Goal: Task Accomplishment & Management: Manage account settings

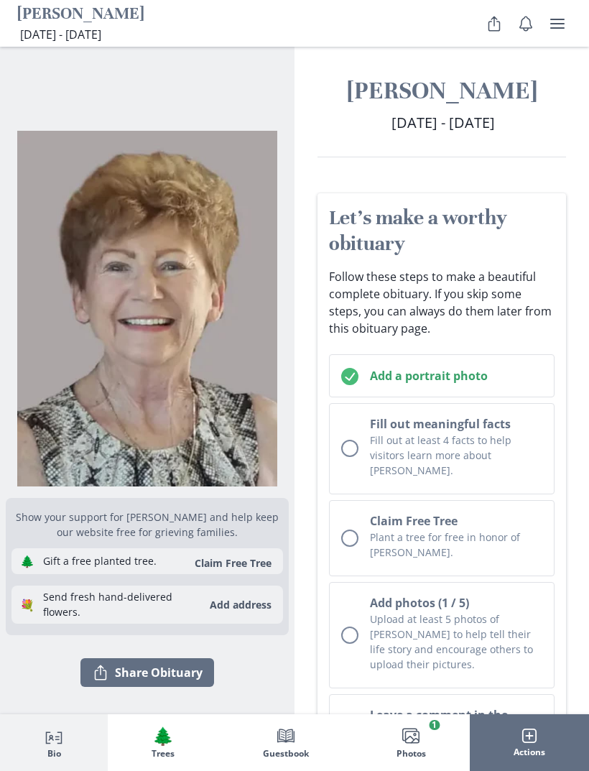
click at [492, 30] on icon "Share Obituary" at bounding box center [494, 24] width 11 height 14
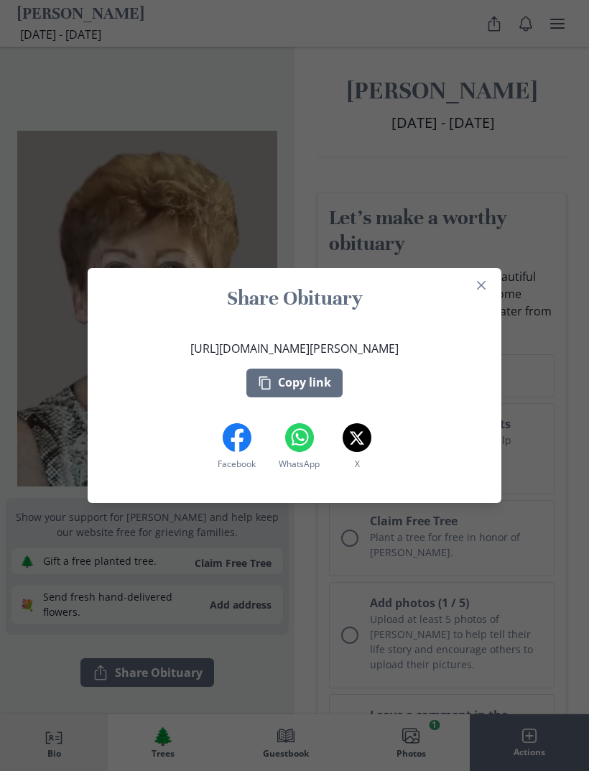
click at [384, 612] on div "Share Obituary [URL][DOMAIN_NAME][PERSON_NAME] Copy link Facebook Facebook What…" at bounding box center [294, 385] width 589 height 771
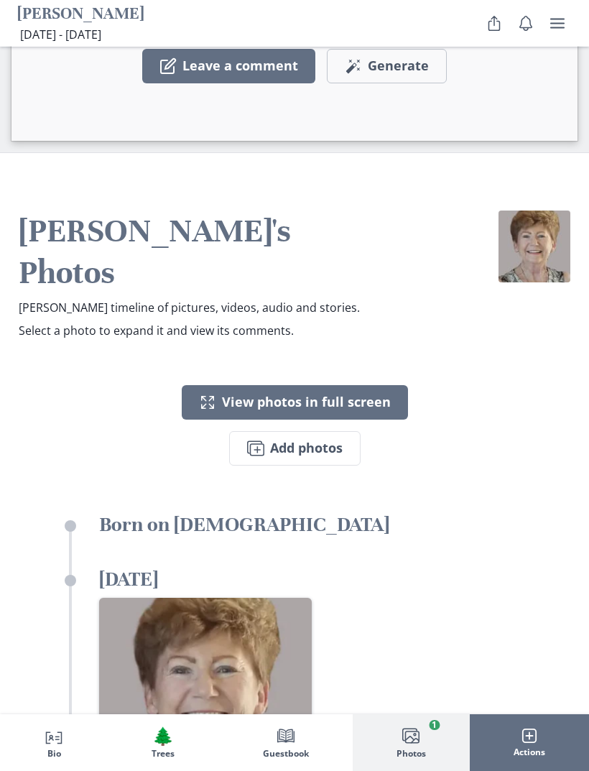
scroll to position [4110, 0]
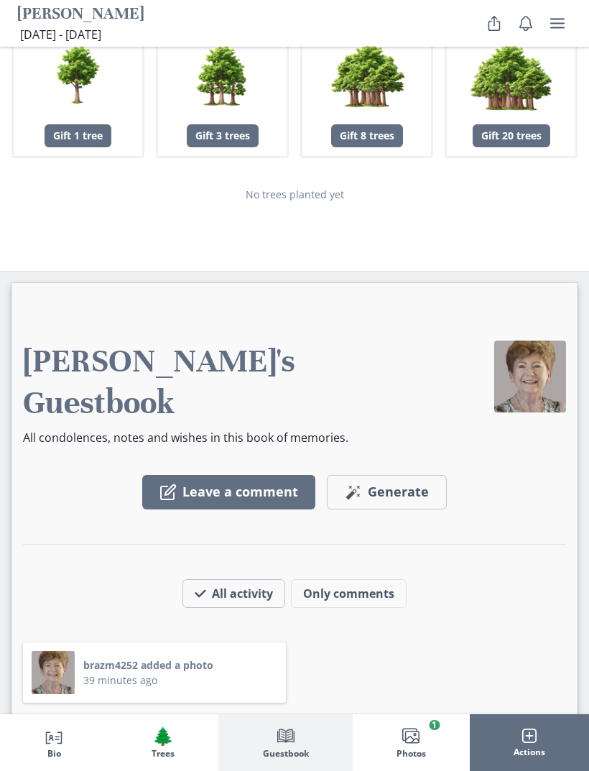
click at [551, 34] on button "user menu" at bounding box center [557, 23] width 29 height 29
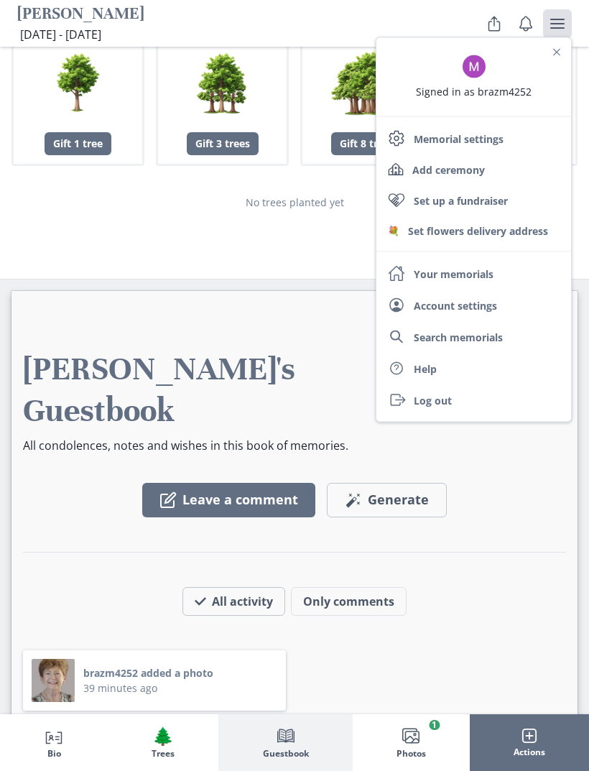
scroll to position [3366, 0]
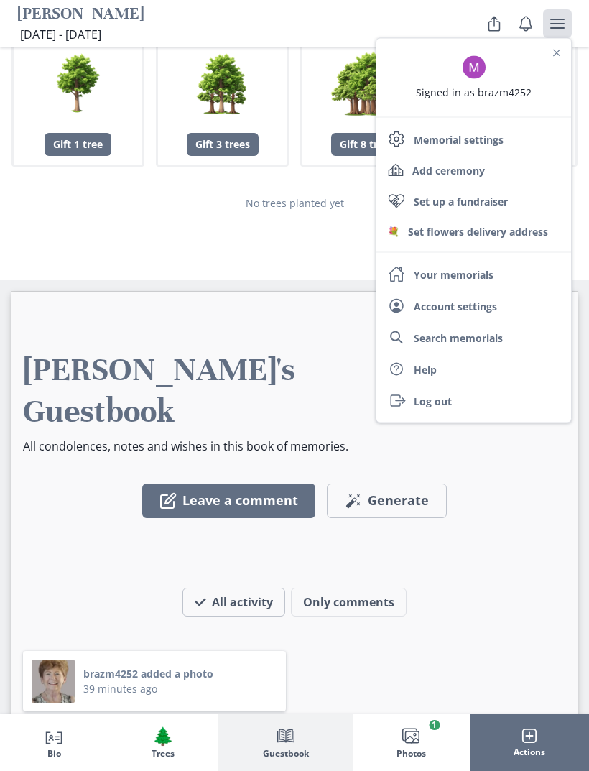
click at [455, 712] on div "Leave a comment Magic wand Generate comment Generate" at bounding box center [294, 770] width 543 height 116
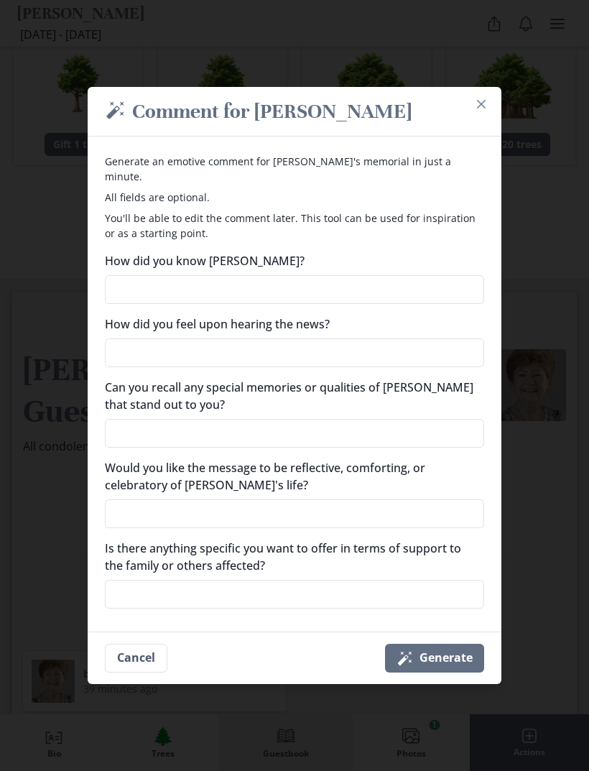
click at [493, 91] on div "Magic wand Comment for [PERSON_NAME] Generate an emotive comment for [PERSON_NA…" at bounding box center [294, 385] width 589 height 771
click at [483, 113] on button "Close" at bounding box center [481, 104] width 23 height 23
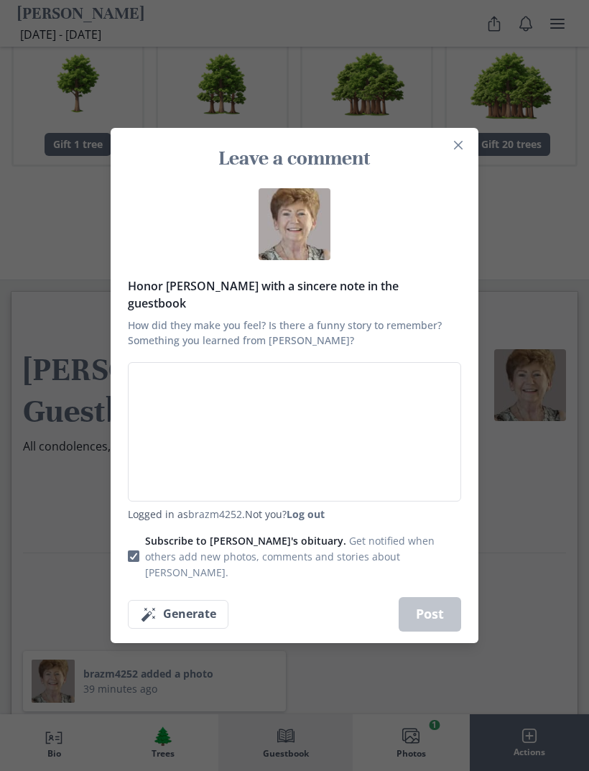
click at [451, 155] on button "Close" at bounding box center [458, 145] width 23 height 23
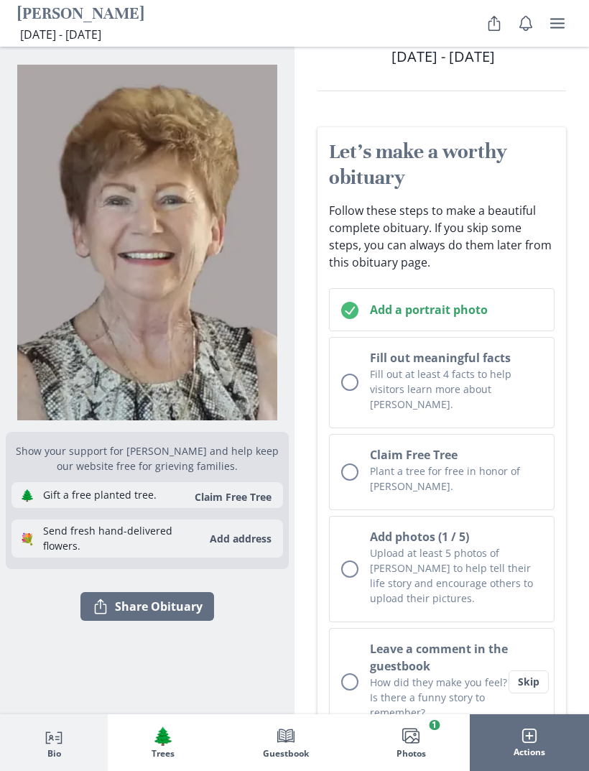
scroll to position [0, 0]
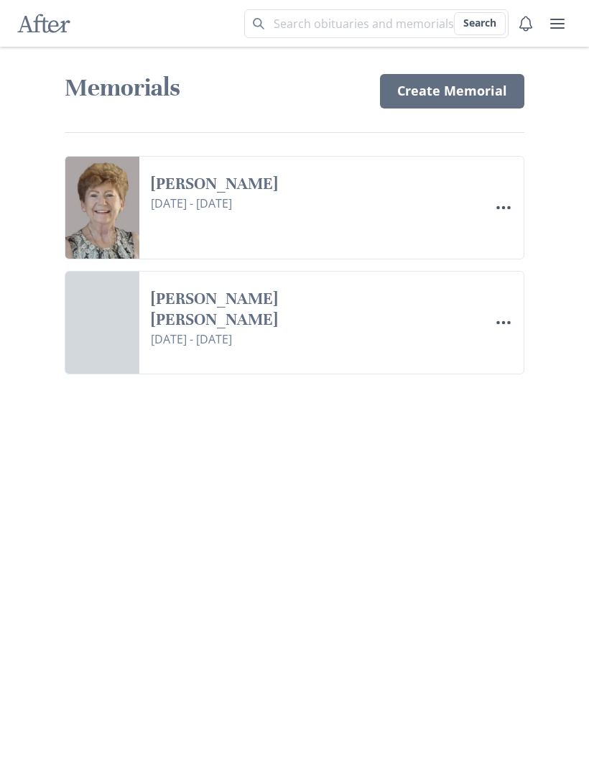
click at [500, 215] on icon "Menu" at bounding box center [503, 207] width 17 height 17
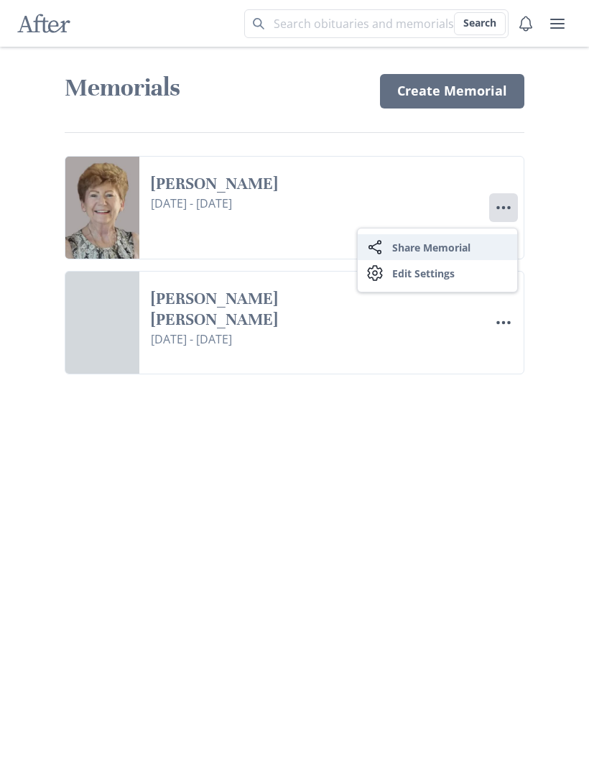
click at [443, 250] on button "Share Share Memorial" at bounding box center [438, 247] width 160 height 26
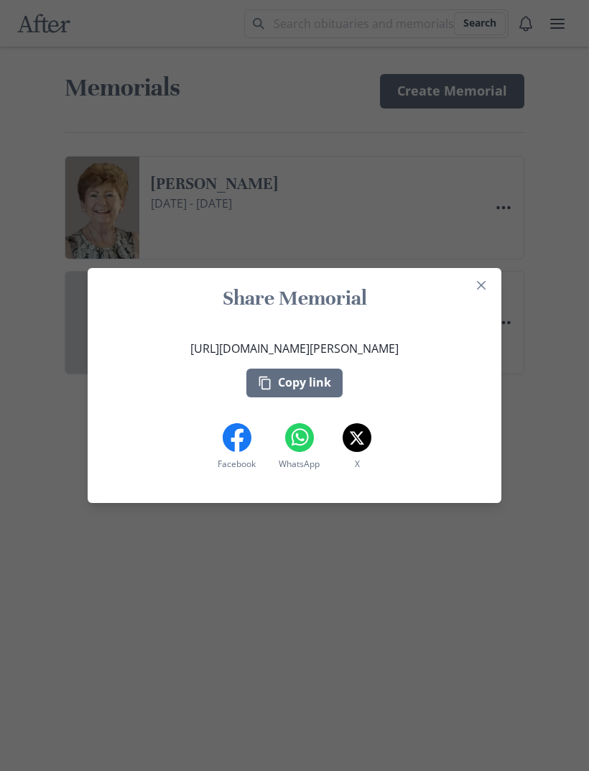
click at [487, 275] on button "Close" at bounding box center [481, 285] width 23 height 23
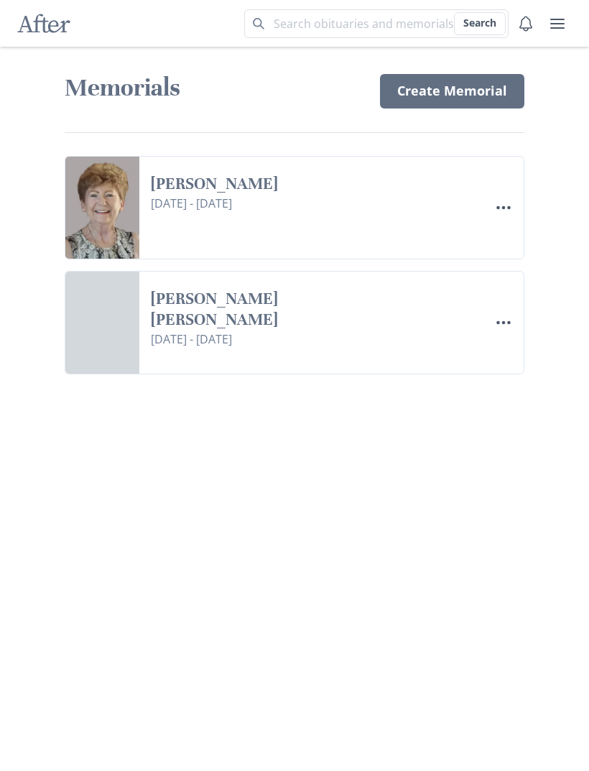
click at [404, 195] on link "[PERSON_NAME]" at bounding box center [277, 184] width 253 height 21
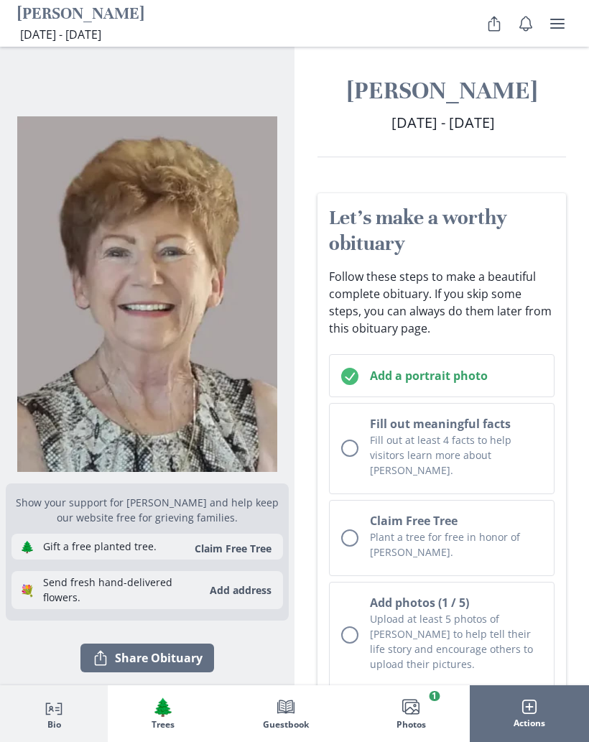
click at [421, 698] on span "Images" at bounding box center [411, 708] width 20 height 20
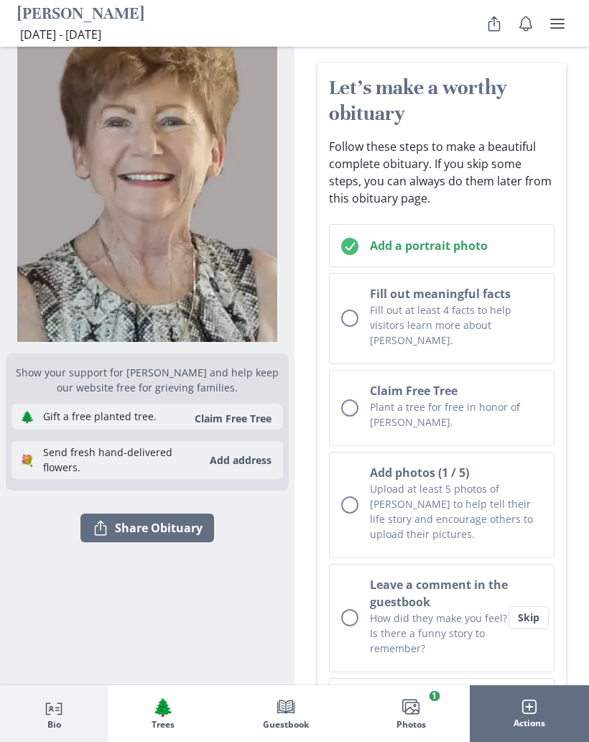
scroll to position [127, 0]
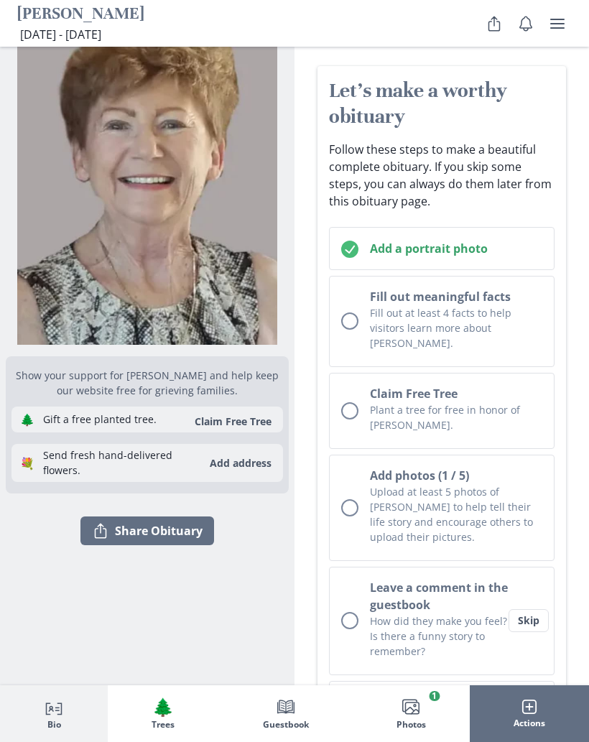
click at [533, 609] on button "Skip" at bounding box center [529, 620] width 40 height 23
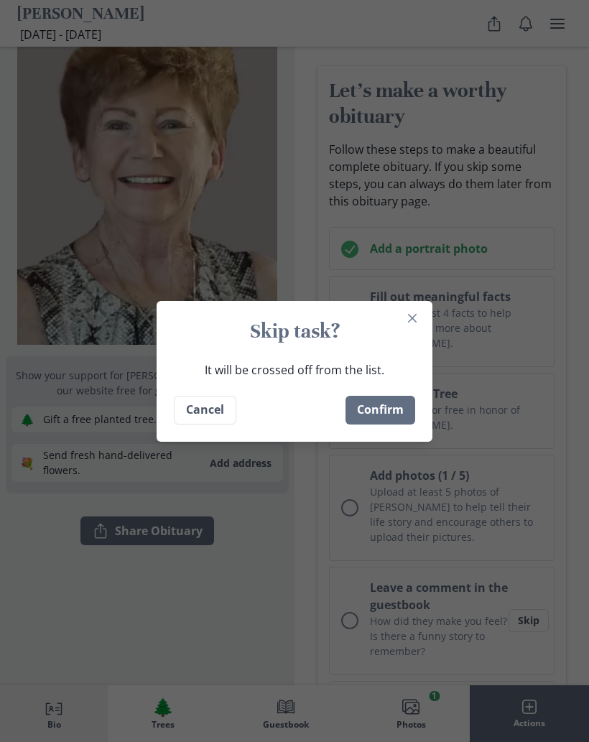
click at [385, 425] on button "Confirm" at bounding box center [381, 410] width 70 height 29
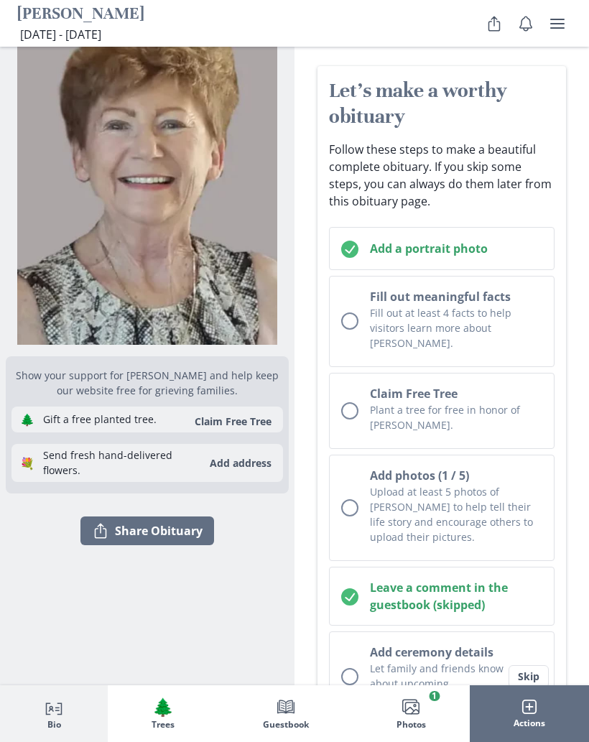
click at [531, 666] on button "Skip" at bounding box center [529, 677] width 40 height 23
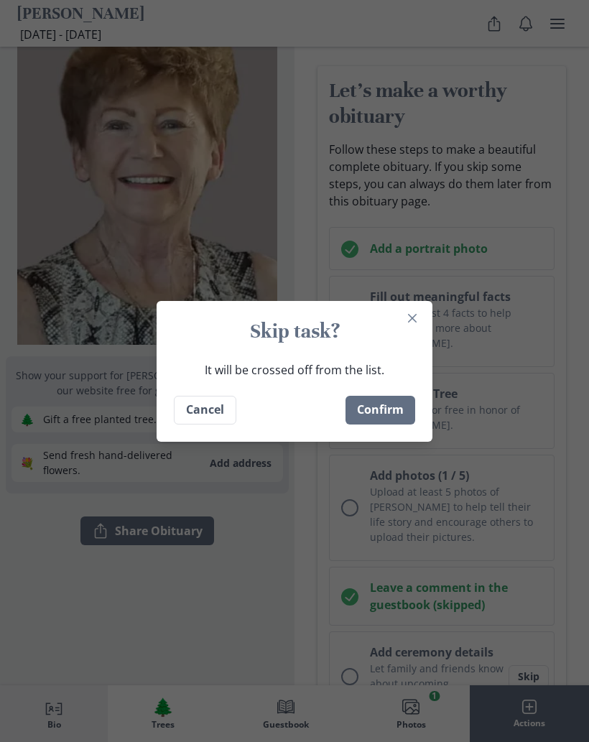
click at [190, 425] on button "Cancel" at bounding box center [205, 410] width 63 height 29
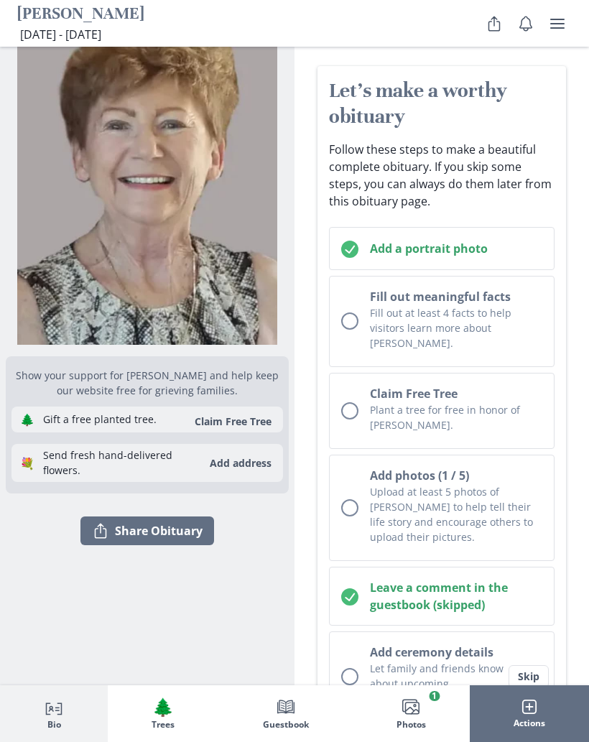
click at [430, 665] on p "Let family and friends know about upcoming ceremonies." at bounding box center [439, 683] width 138 height 45
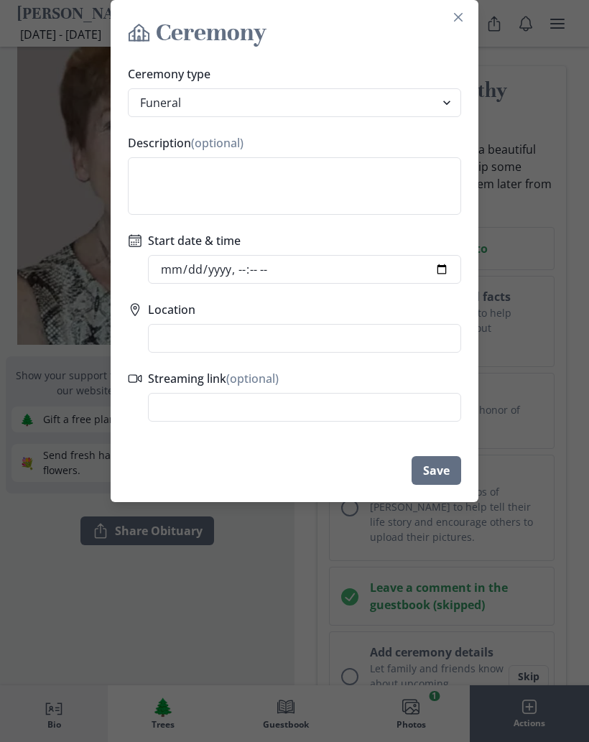
click at [320, 113] on select "Funeral Graveside Service Viewing Service Visitation Service Memorial Service C…" at bounding box center [294, 102] width 333 height 29
select select "memorial_service"
click at [355, 211] on textarea "Description (optional)" at bounding box center [294, 185] width 333 height 57
type textarea "Visitation"
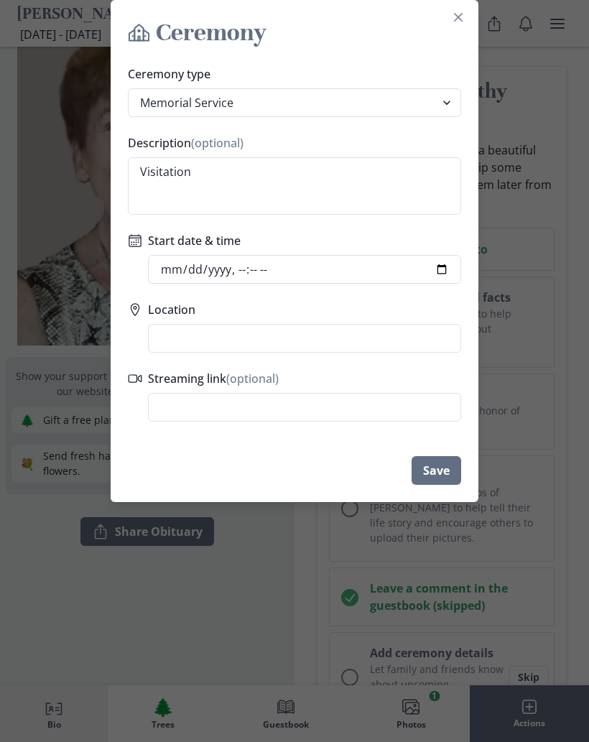
click at [328, 111] on select "Funeral Graveside Service Viewing Service Visitation Service Memorial Service C…" at bounding box center [294, 102] width 333 height 29
select select "visitation"
click at [299, 260] on input "Start date & time" at bounding box center [304, 269] width 313 height 29
click at [437, 278] on input "Start date & time" at bounding box center [304, 269] width 313 height 29
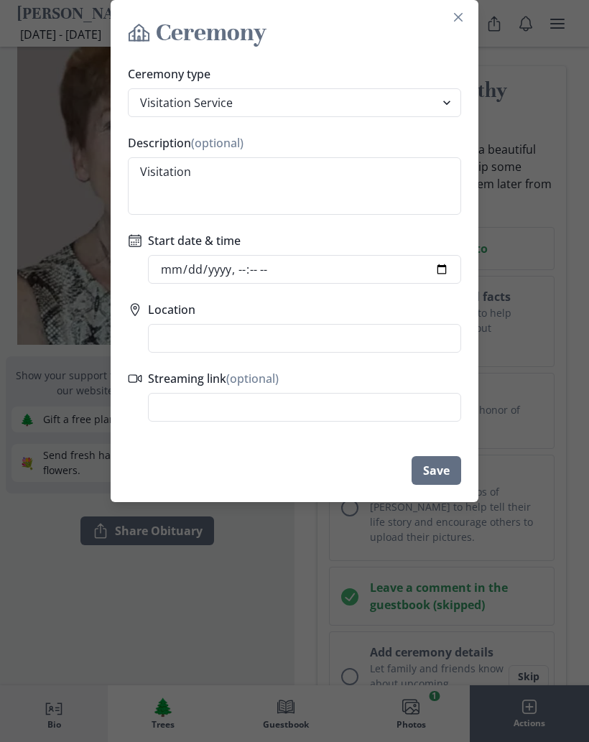
type input "[DATE]T15:00"
click at [408, 342] on input "Location" at bounding box center [304, 338] width 313 height 29
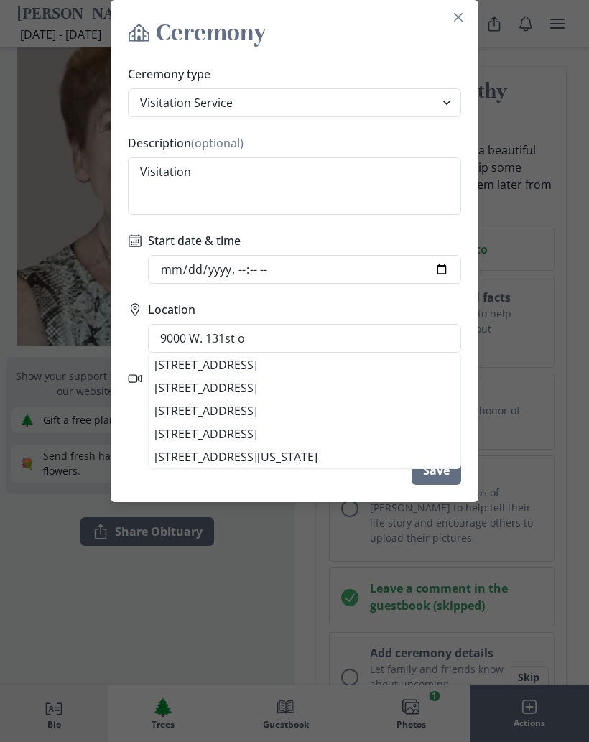
click at [321, 369] on li "[STREET_ADDRESS]" at bounding box center [305, 365] width 312 height 23
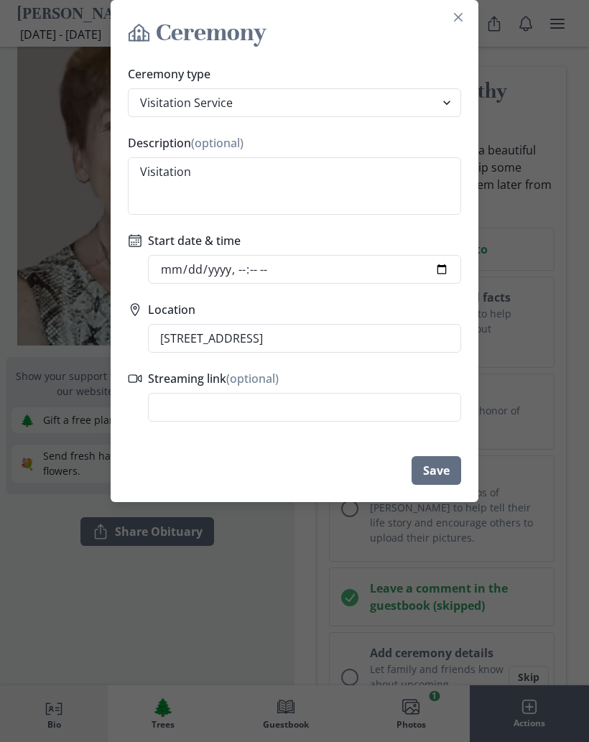
type input "[STREET_ADDRESS]"
click at [435, 471] on button "Save" at bounding box center [437, 470] width 50 height 29
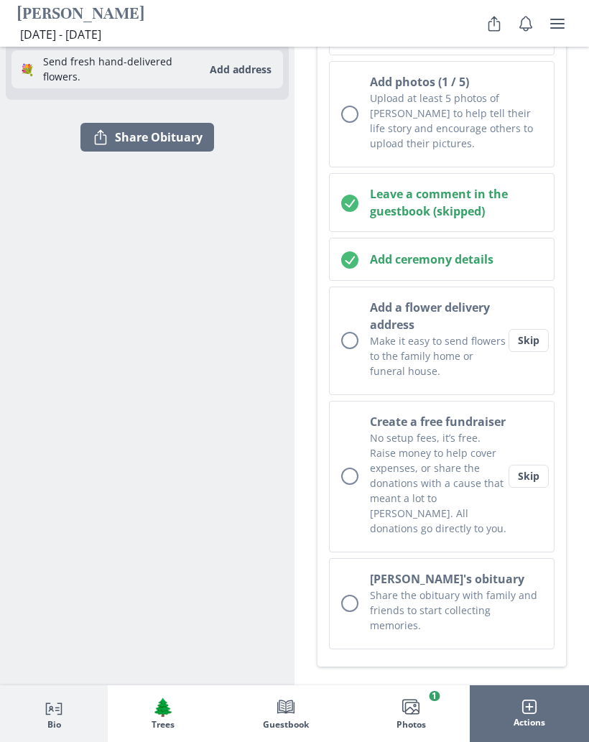
scroll to position [512, 0]
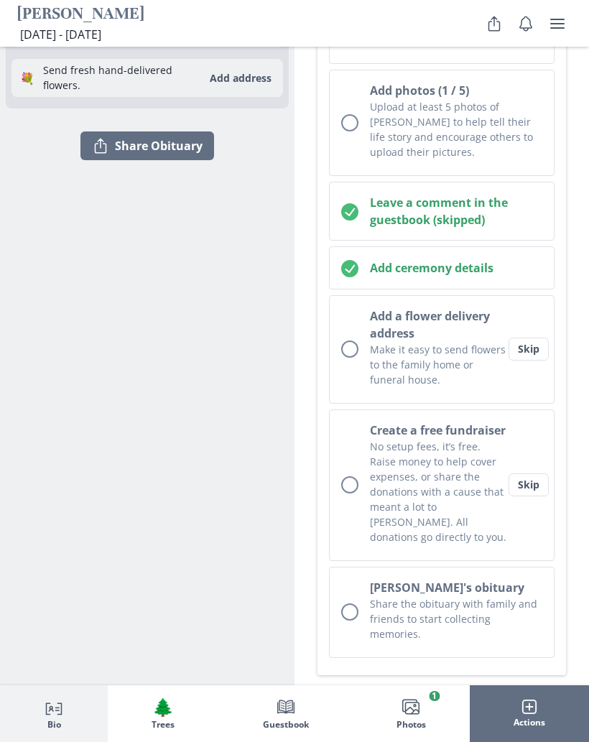
click at [532, 474] on button "Skip" at bounding box center [529, 485] width 40 height 23
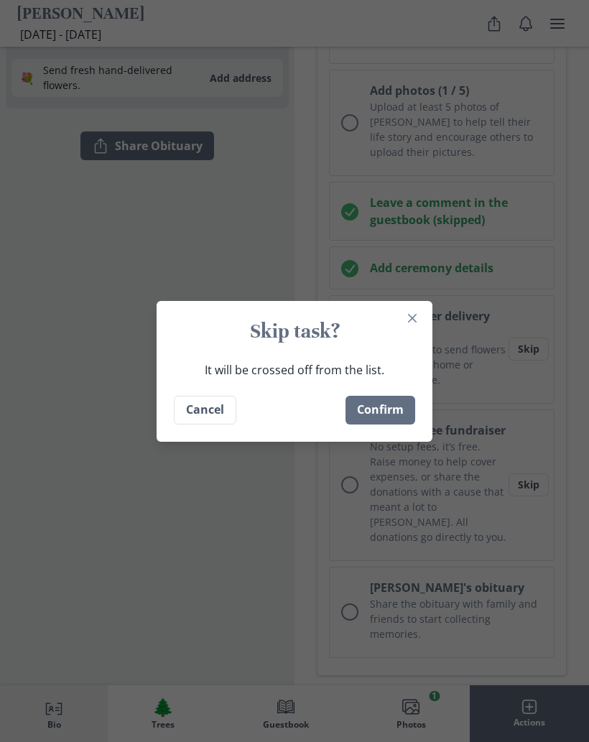
click at [388, 425] on button "Confirm" at bounding box center [381, 410] width 70 height 29
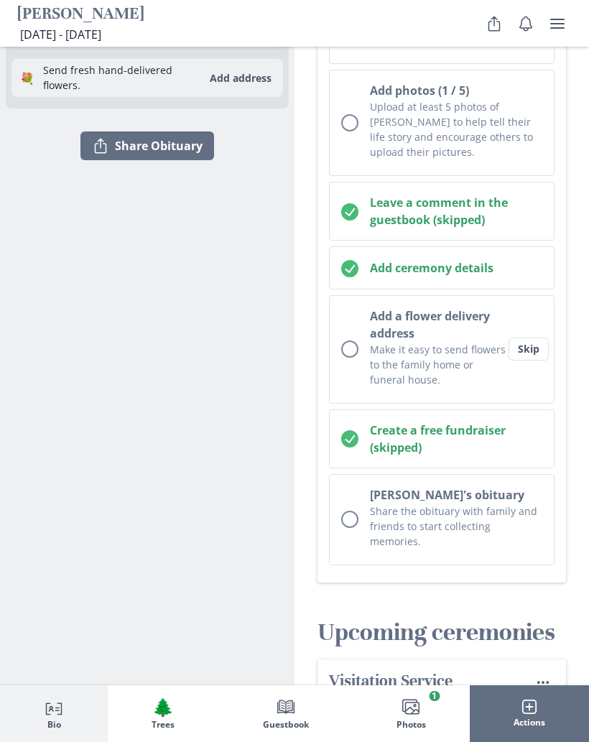
click at [531, 338] on button "Skip" at bounding box center [529, 349] width 40 height 23
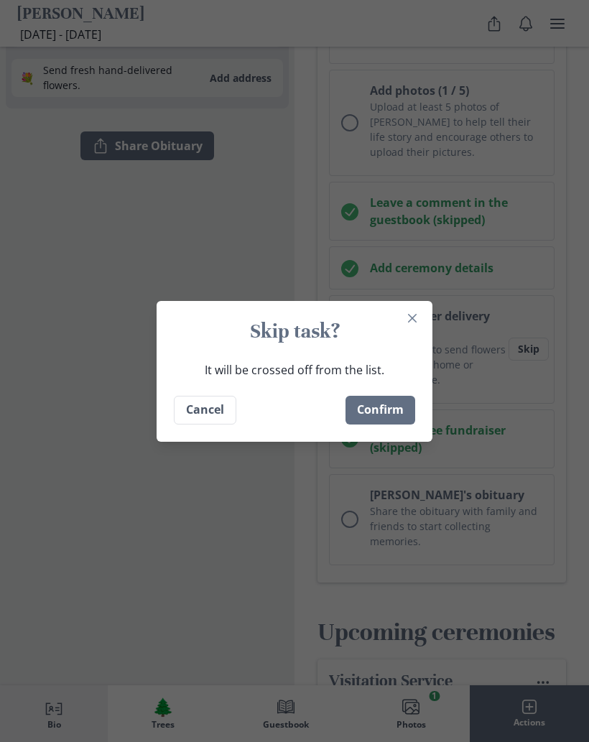
click at [390, 425] on button "Confirm" at bounding box center [381, 410] width 70 height 29
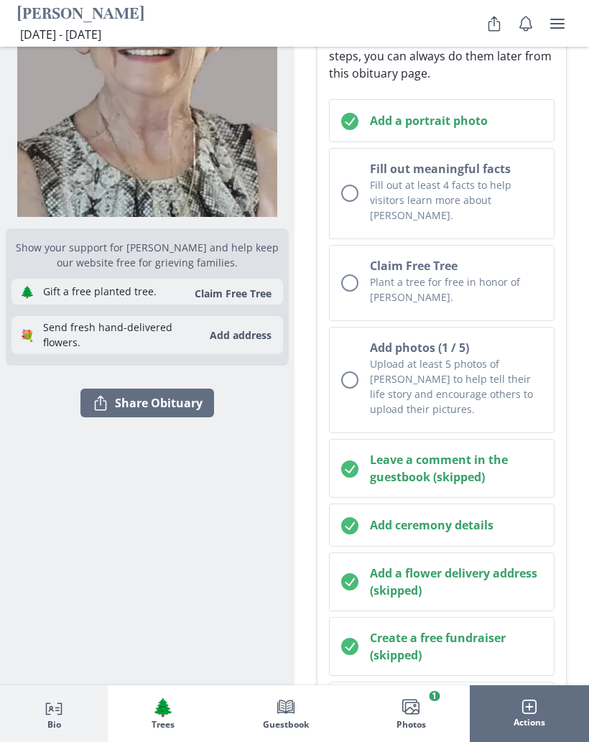
scroll to position [0, 0]
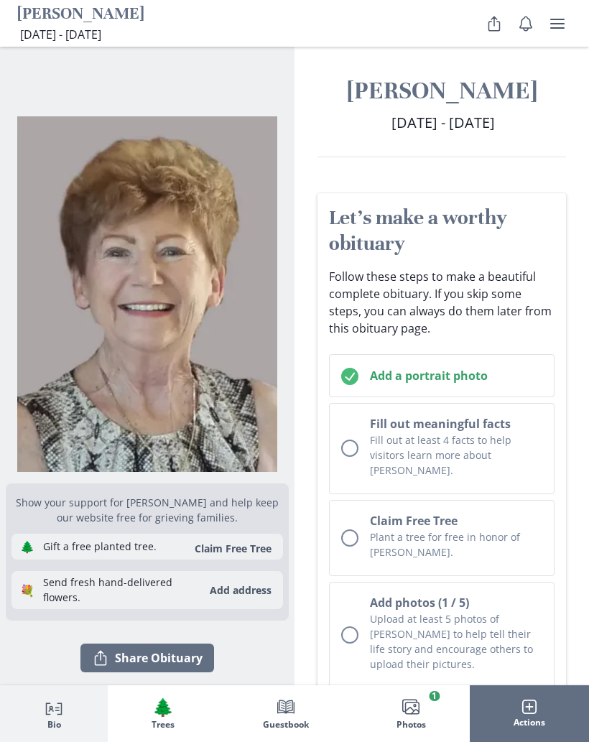
click at [67, 698] on button "Person profile Bio" at bounding box center [54, 714] width 108 height 56
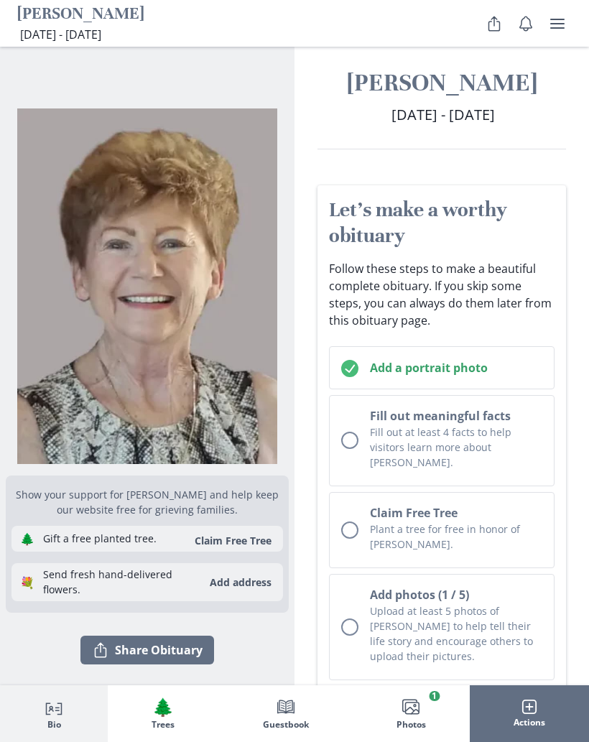
click at [403, 717] on icon "Images" at bounding box center [410, 707] width 17 height 17
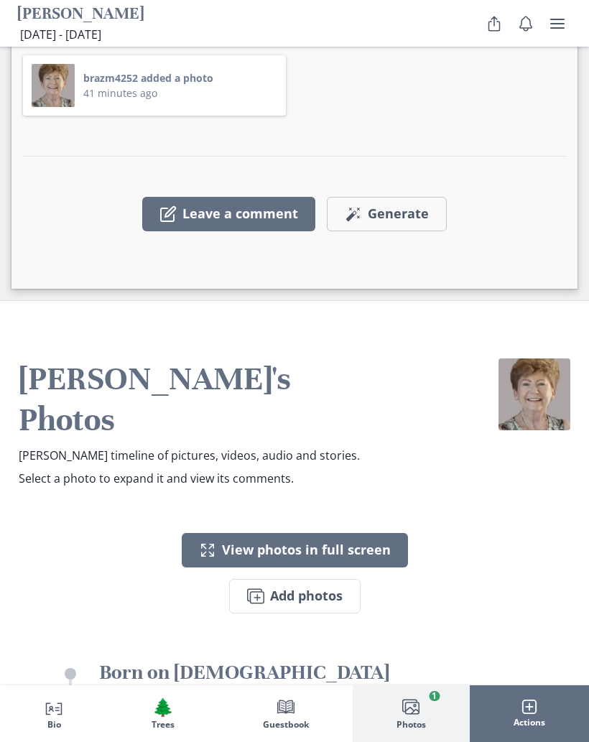
scroll to position [3966, 0]
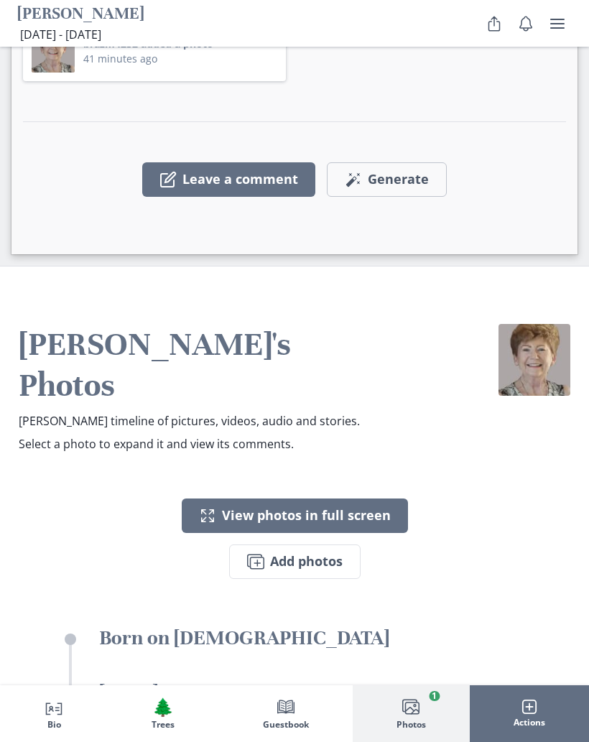
click at [552, 742] on button "Actions" at bounding box center [529, 714] width 119 height 56
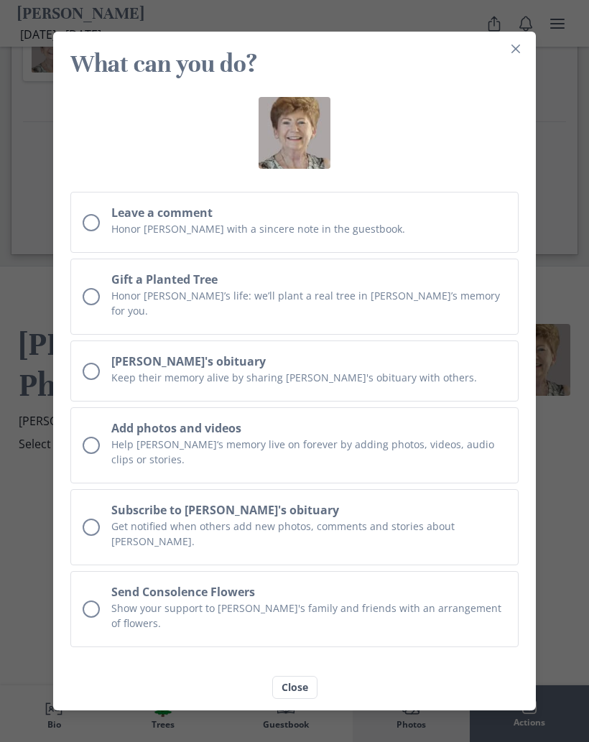
click at [458, 742] on div "What can you do? Leave a comment Honor [PERSON_NAME] with a sincere note in the…" at bounding box center [294, 371] width 589 height 742
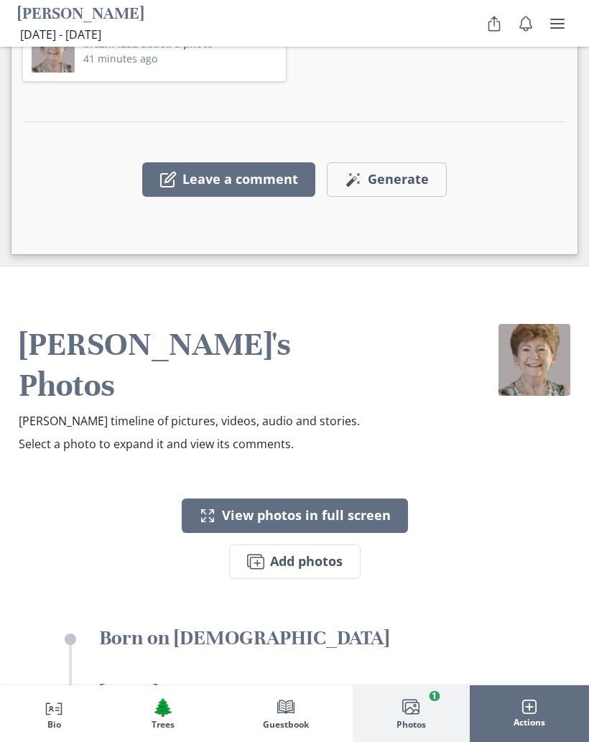
click at [429, 742] on button "Images Photos 1" at bounding box center [411, 714] width 117 height 56
click at [528, 729] on span "Actions" at bounding box center [530, 724] width 32 height 10
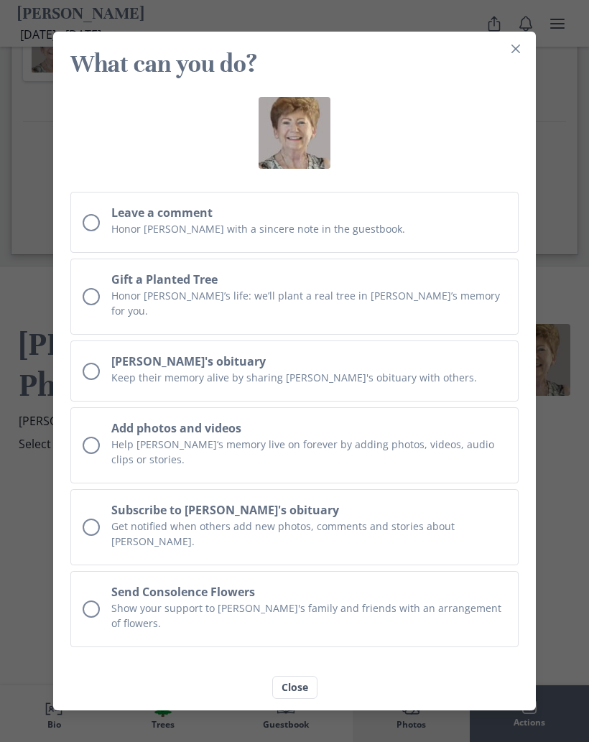
click at [512, 53] on icon "Close" at bounding box center [516, 49] width 9 height 9
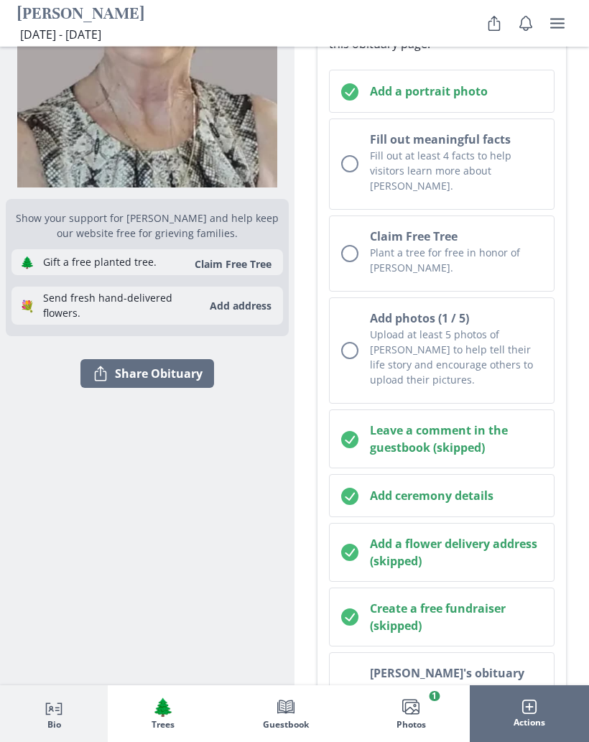
scroll to position [209, 0]
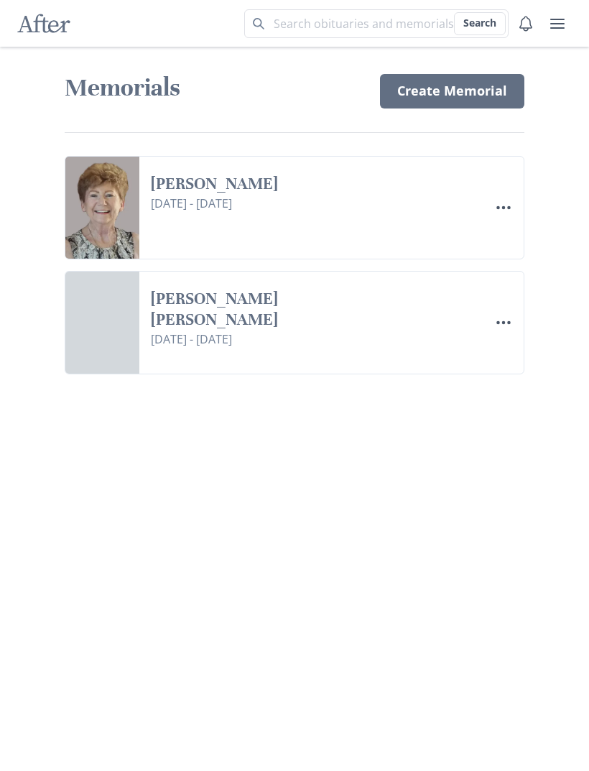
click at [497, 214] on icon "Menu" at bounding box center [503, 207] width 17 height 17
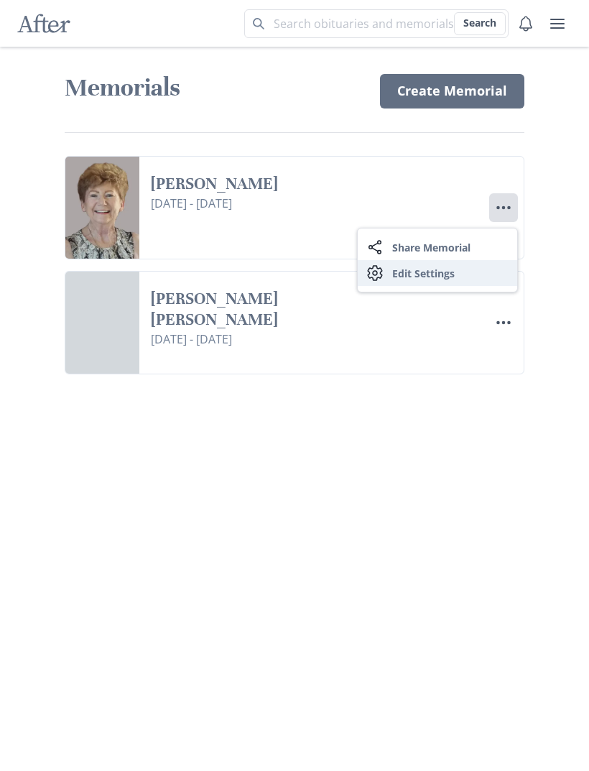
click at [398, 285] on link "Settings Edit Settings" at bounding box center [438, 273] width 160 height 26
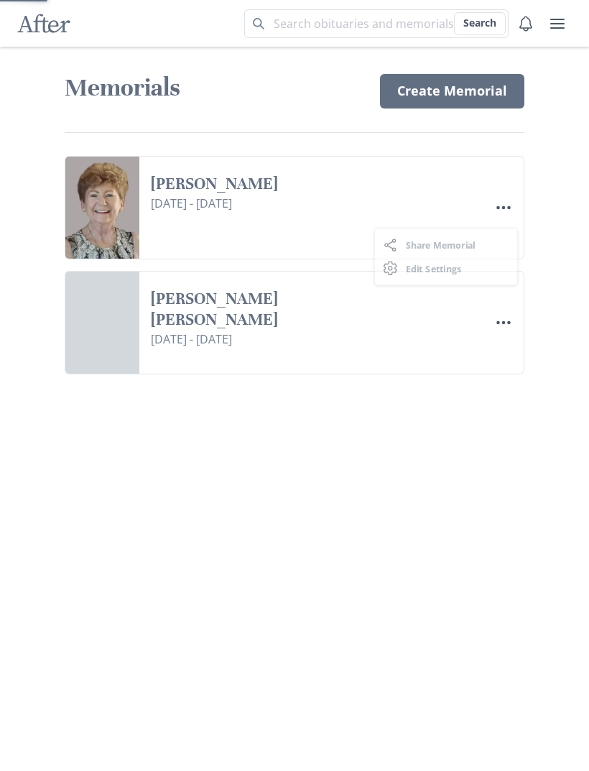
select select "8"
select select "9"
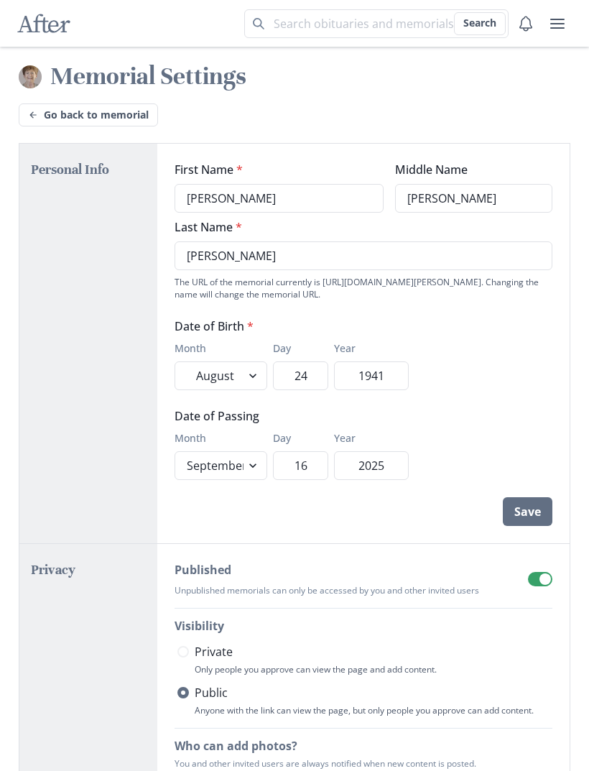
click at [208, 658] on span "Private" at bounding box center [214, 651] width 38 height 17
click at [178, 653] on input "Private" at bounding box center [177, 652] width 1 height 1
radio input "true"
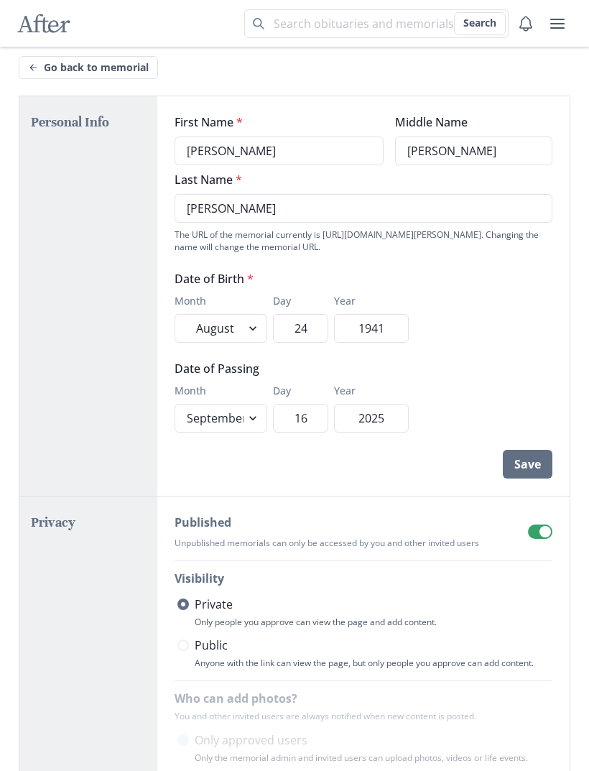
scroll to position [47, 0]
click at [519, 451] on button "Save" at bounding box center [528, 465] width 50 height 29
select select "8"
select select "9"
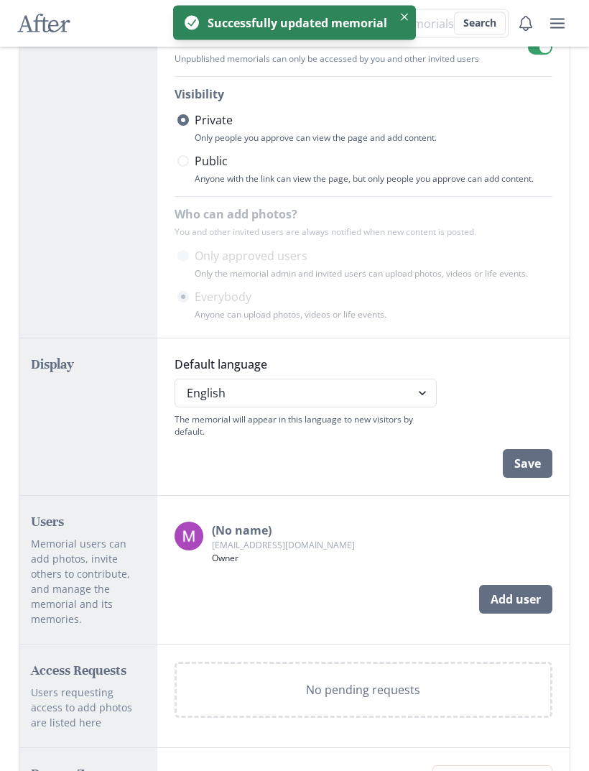
scroll to position [558, 0]
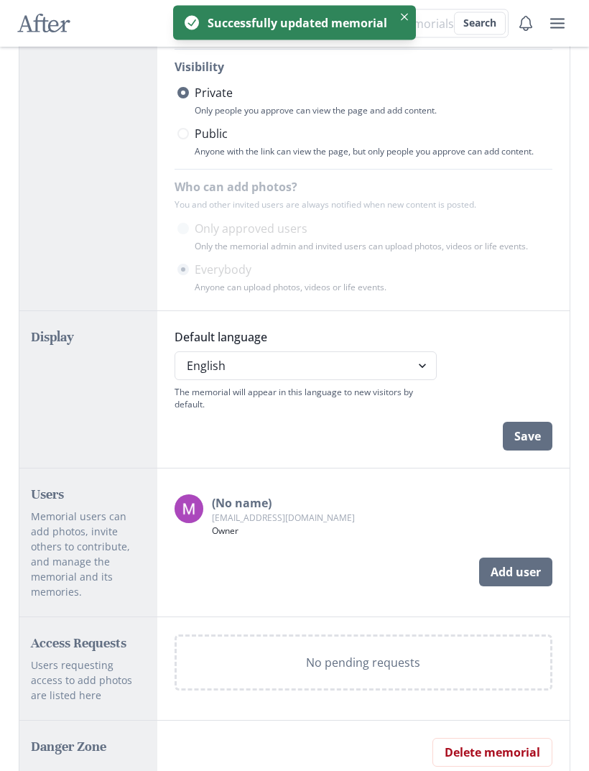
click at [520, 441] on button "Save" at bounding box center [528, 437] width 50 height 29
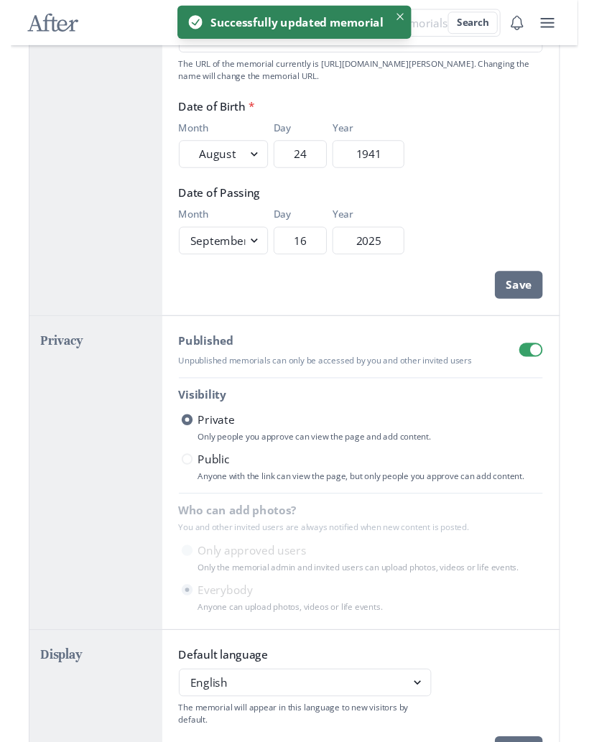
scroll to position [0, 0]
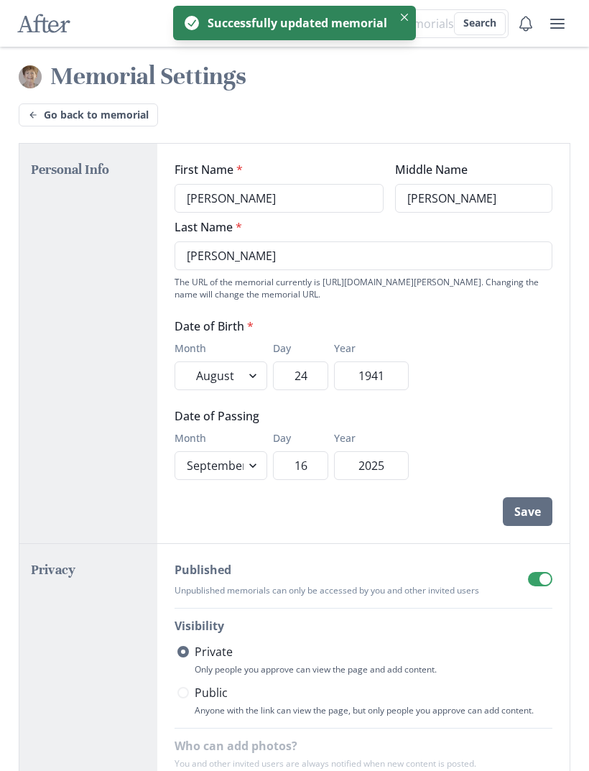
click at [41, 116] on link "Go back to memorial" at bounding box center [88, 114] width 139 height 23
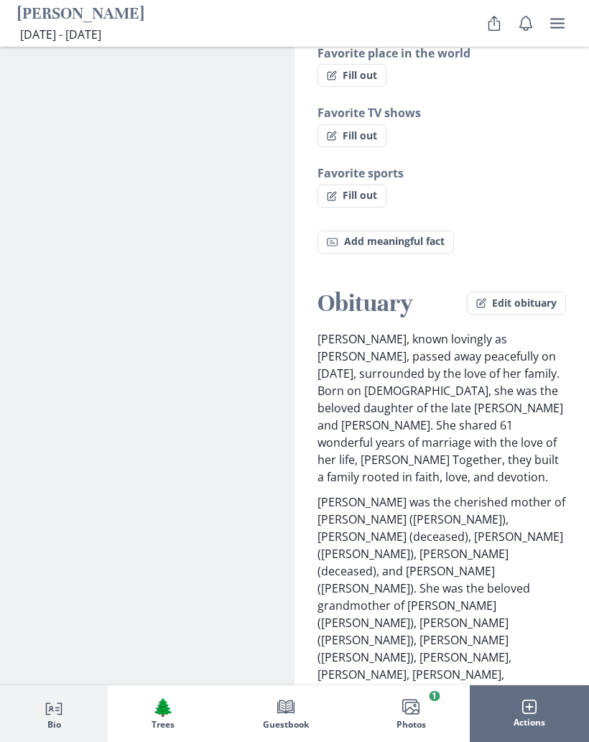
scroll to position [1621, 0]
